Goal: Check status: Check status

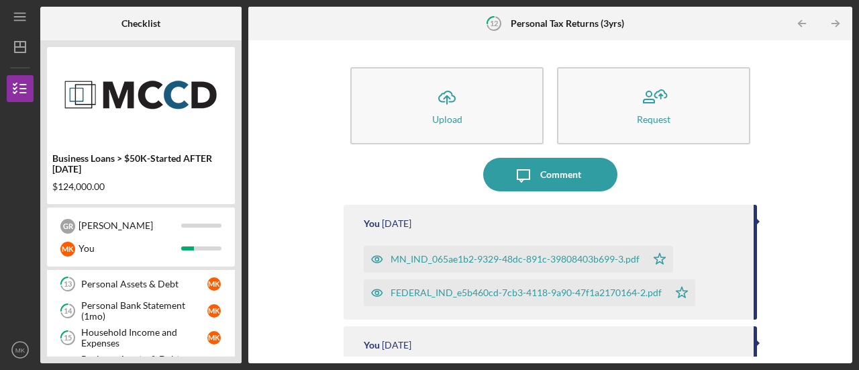
scroll to position [298, 0]
click at [141, 307] on div "Personal Bank Statement (1mo)" at bounding box center [144, 311] width 126 height 21
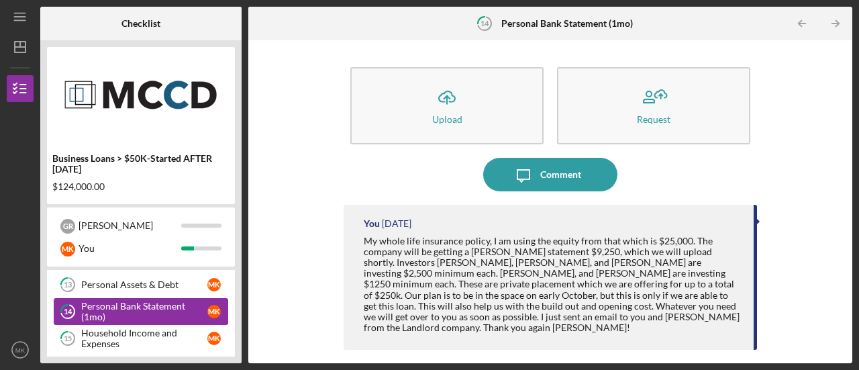
scroll to position [295, 0]
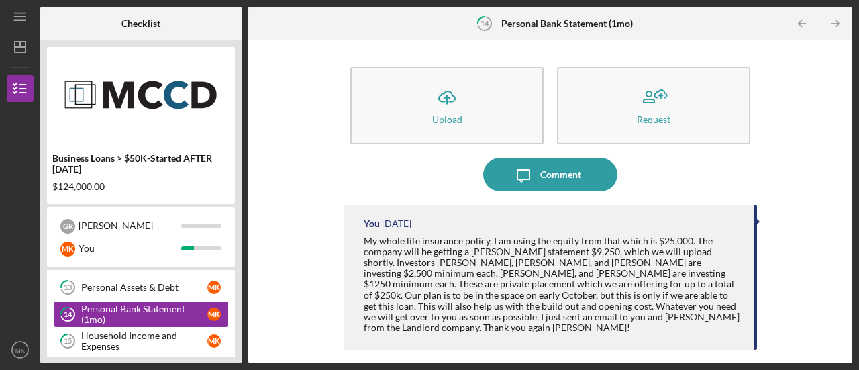
click at [304, 332] on div "Icon/Upload Upload Request Icon/Message Comment You [DATE] My whole life insura…" at bounding box center [550, 202] width 591 height 310
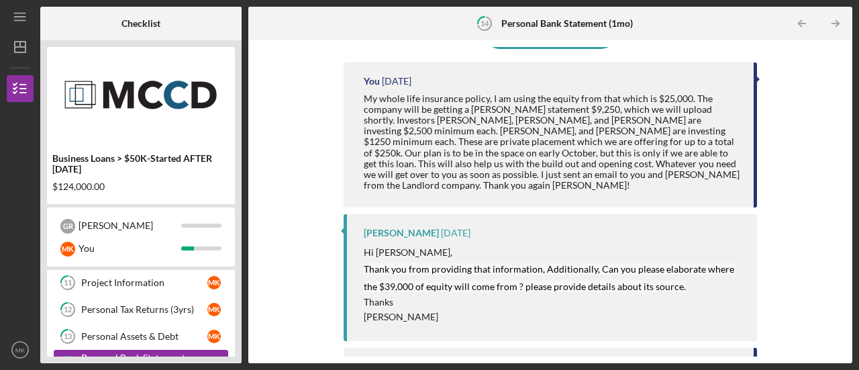
scroll to position [238, 0]
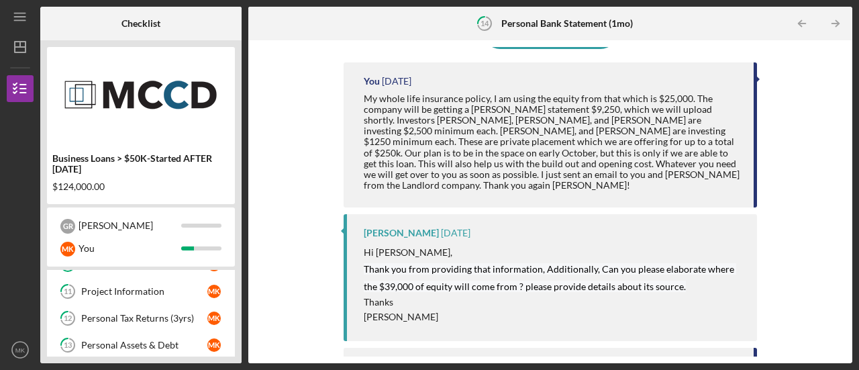
click at [146, 314] on div "Personal Tax Returns (3yrs)" at bounding box center [144, 318] width 126 height 11
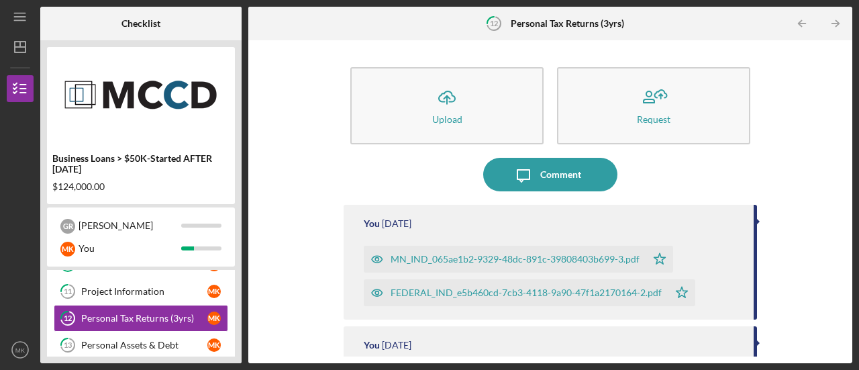
click at [443, 264] on div "MN_IND_065ae1b2-9329-48dc-891c-39808403b699-3.pdf" at bounding box center [515, 259] width 249 height 11
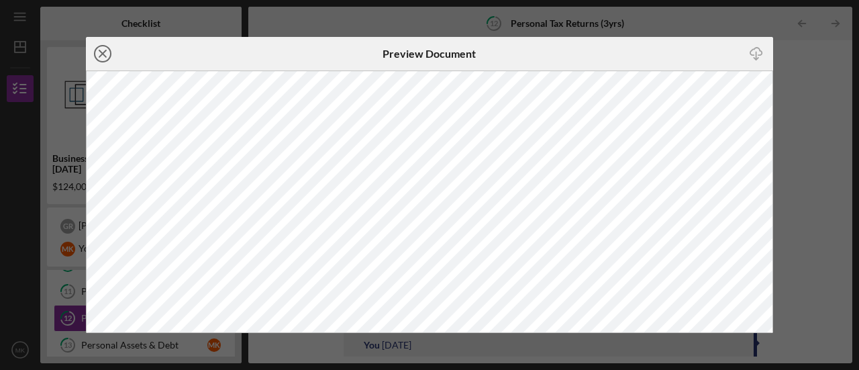
click at [103, 56] on line at bounding box center [102, 53] width 7 height 7
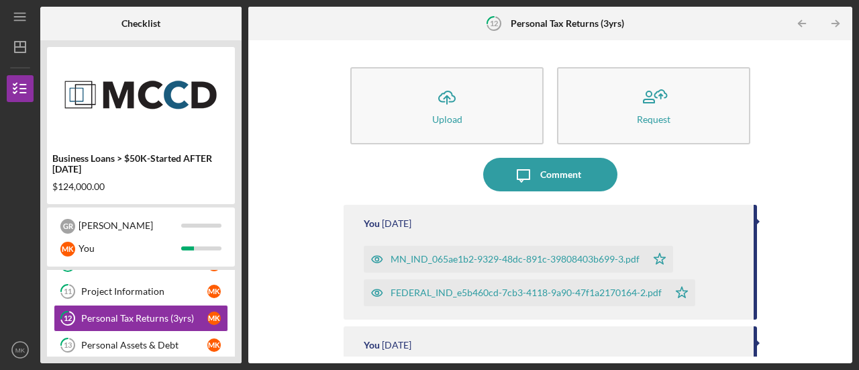
click at [467, 289] on div "FEDERAL_IND_e5b460cd-7cb3-4118-9a90-47f1a2170164-2.pdf" at bounding box center [526, 292] width 271 height 11
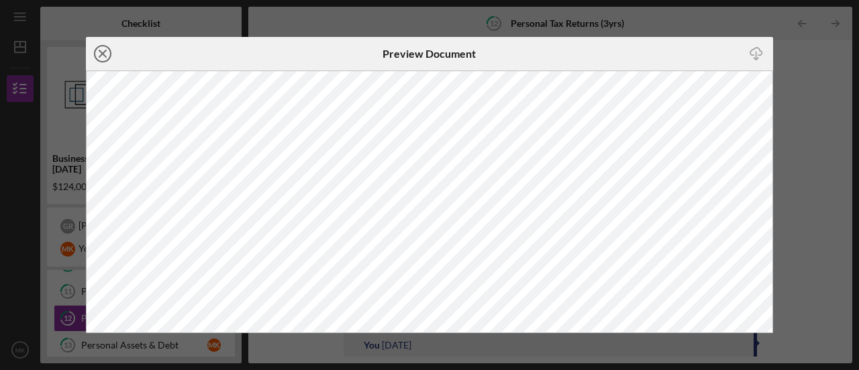
click at [103, 55] on icon "Icon/Close" at bounding box center [103, 54] width 34 height 34
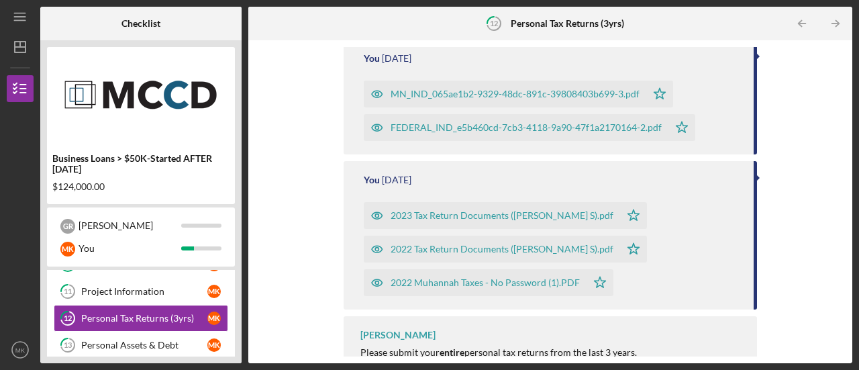
scroll to position [167, 0]
click at [449, 214] on div "2023 Tax Return Documents ([PERSON_NAME] S).pdf" at bounding box center [502, 214] width 223 height 11
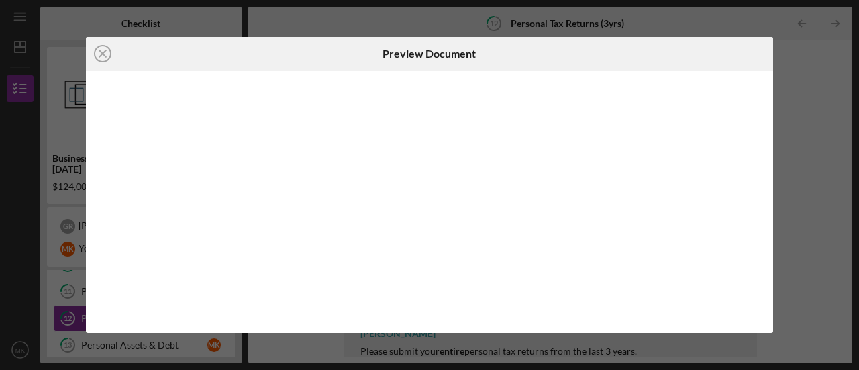
scroll to position [179, 0]
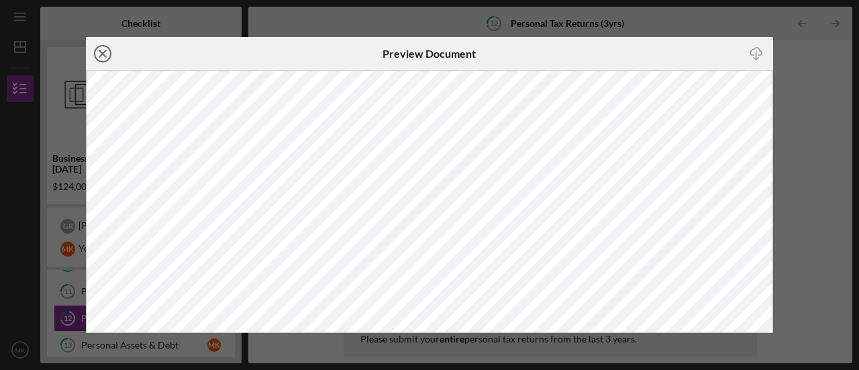
click at [109, 57] on circle at bounding box center [103, 54] width 16 height 16
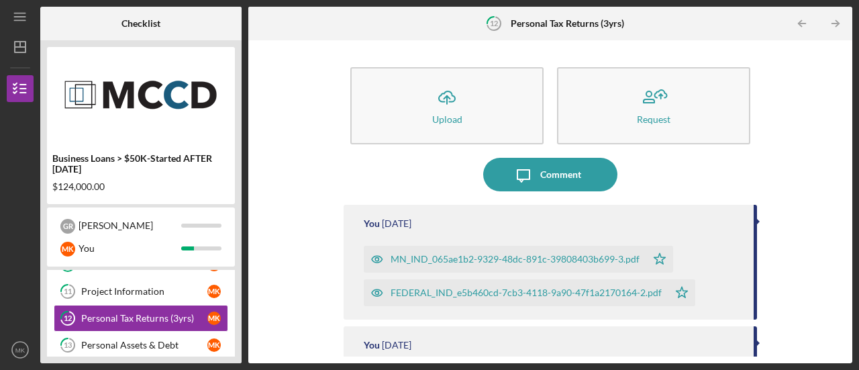
scroll to position [192, 0]
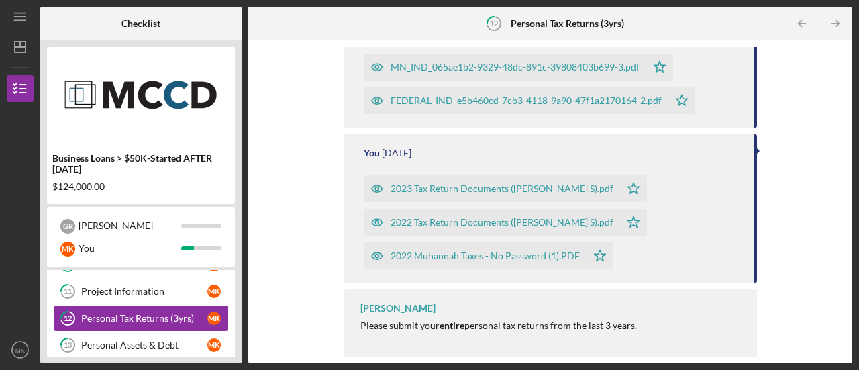
click at [455, 226] on div "2022 Tax Return Documents ([PERSON_NAME] S).pdf" at bounding box center [502, 222] width 223 height 11
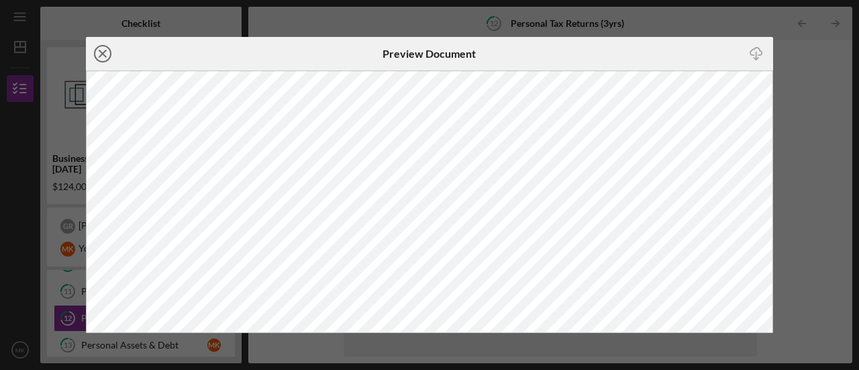
click at [98, 53] on icon "Icon/Close" at bounding box center [103, 54] width 34 height 34
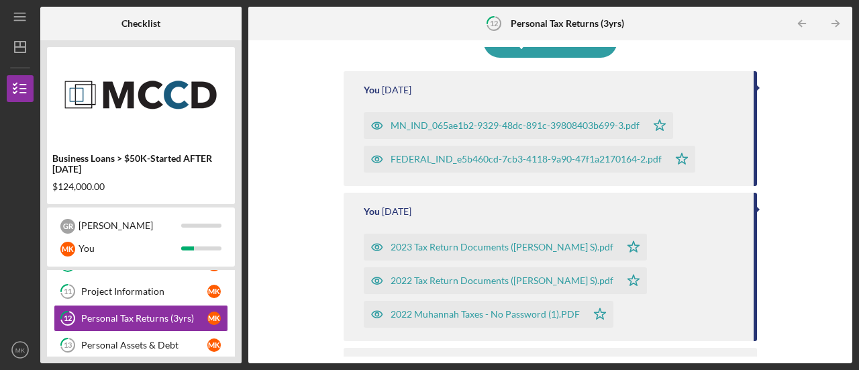
scroll to position [192, 0]
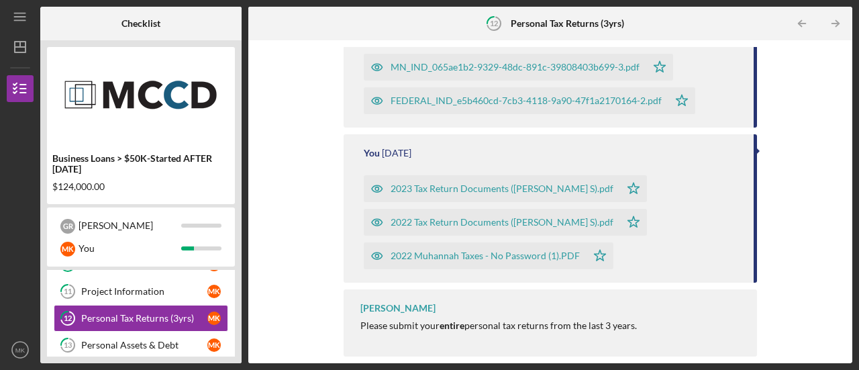
click at [454, 256] on div "2022 Muhannah Taxes - No Password (1).PDF" at bounding box center [485, 255] width 189 height 11
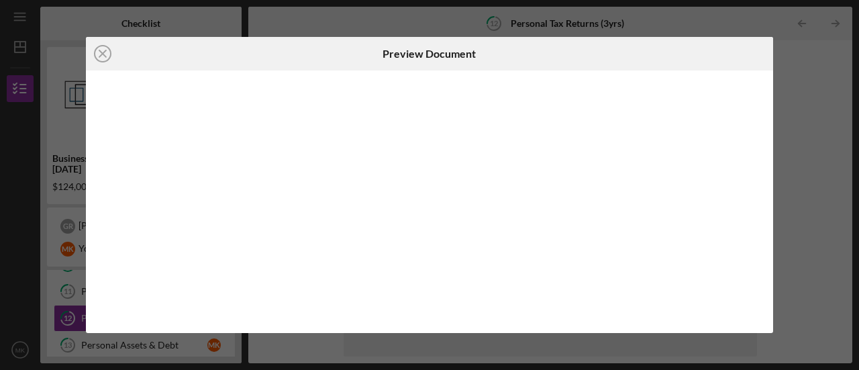
scroll to position [192, 0]
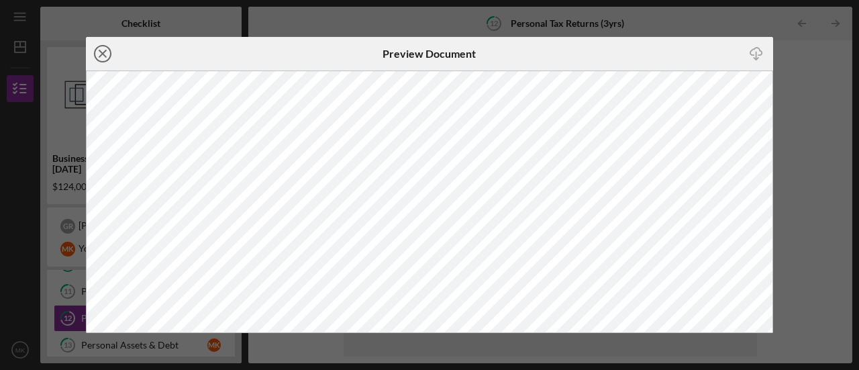
click at [106, 56] on icon "Icon/Close" at bounding box center [103, 54] width 34 height 34
